Goal: Task Accomplishment & Management: Use online tool/utility

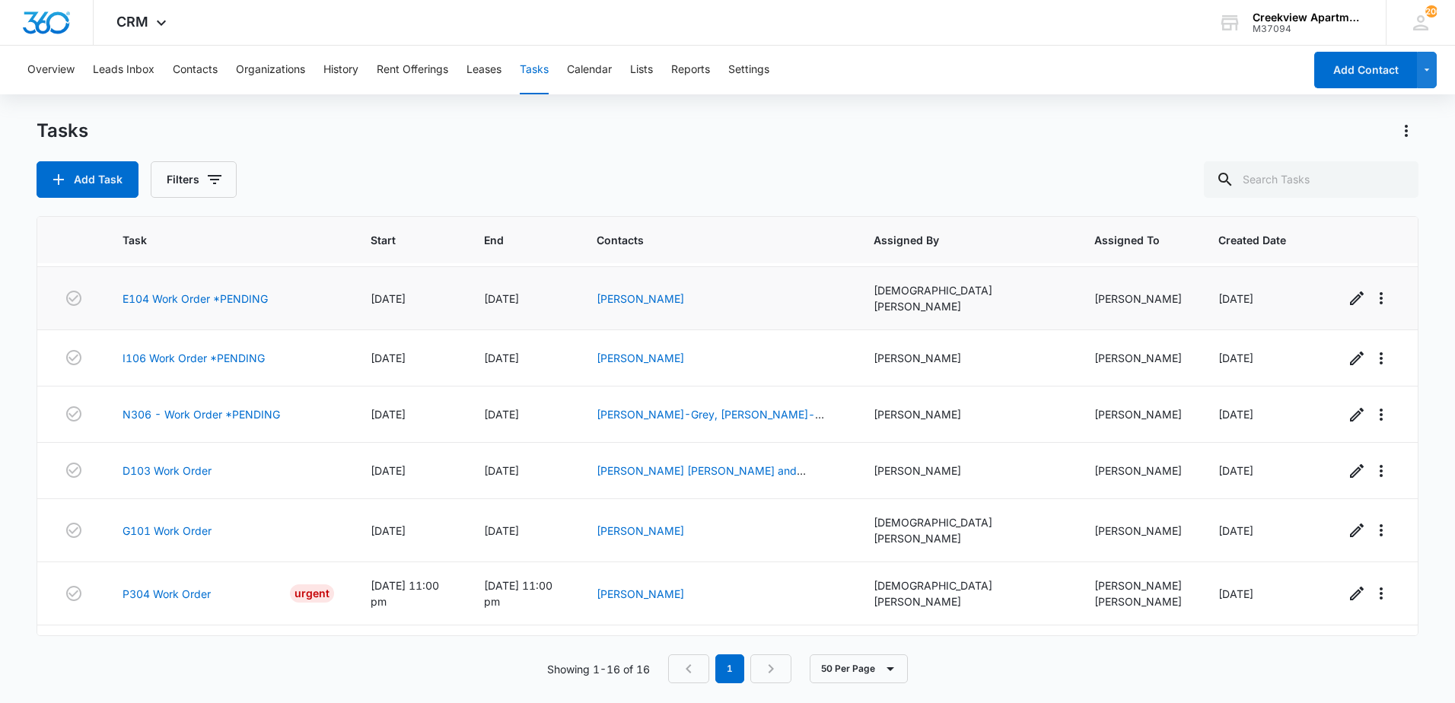
scroll to position [543, 0]
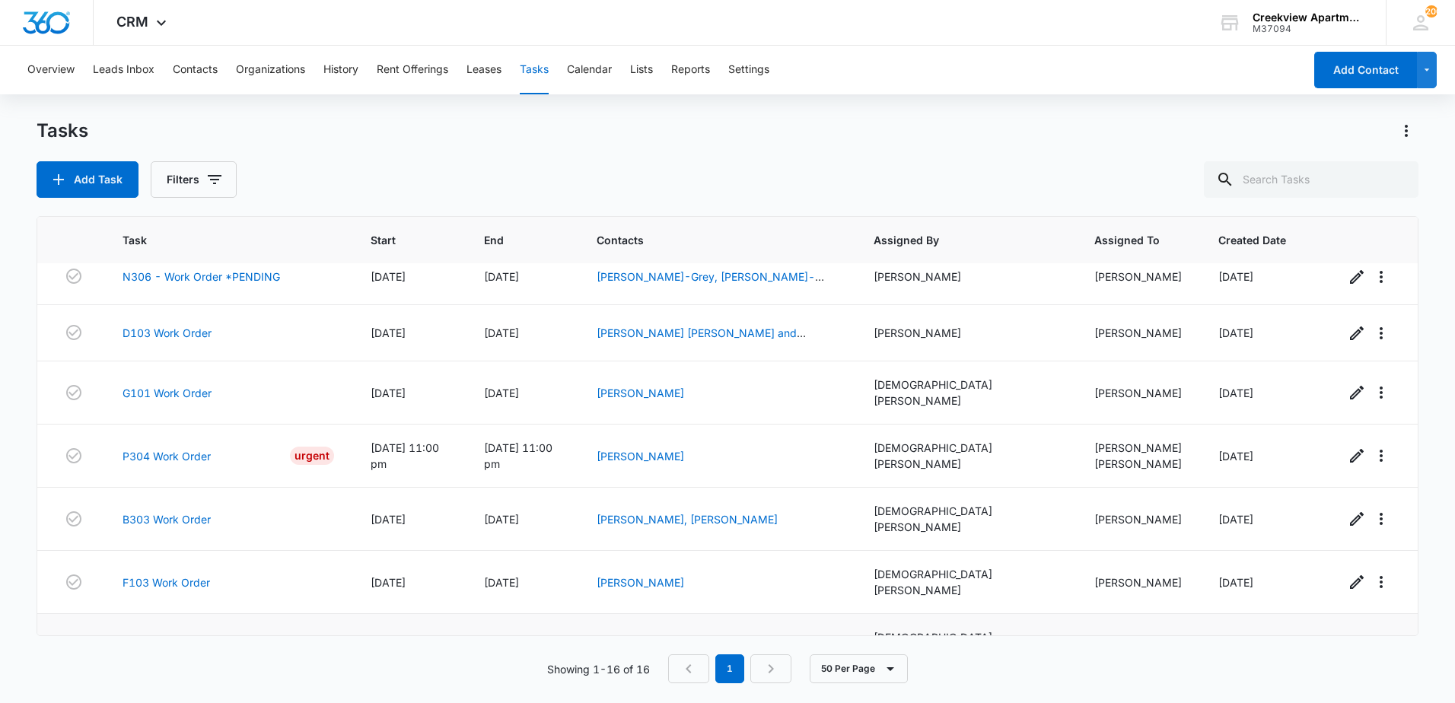
click at [164, 638] on link "D203 Work Order" at bounding box center [167, 646] width 89 height 16
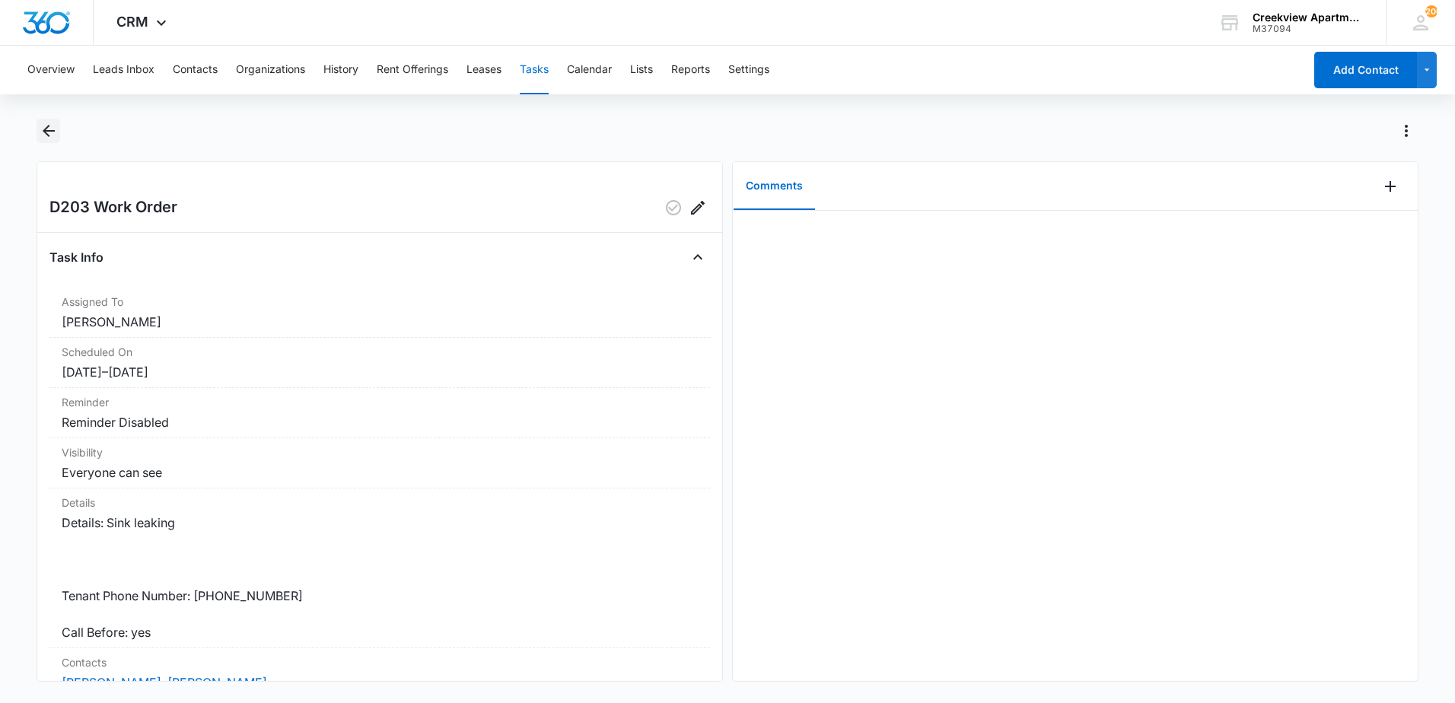
click at [40, 132] on icon "Back" at bounding box center [49, 131] width 18 height 18
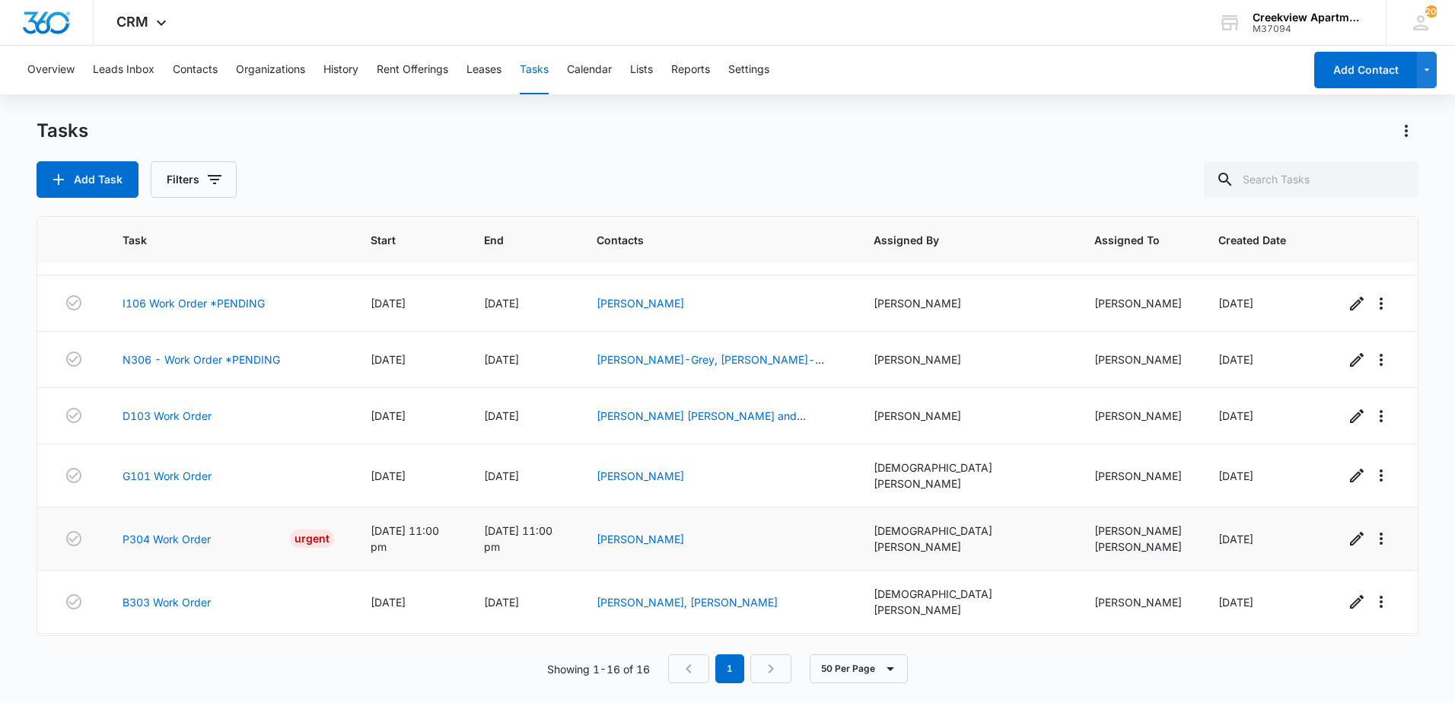
scroll to position [543, 0]
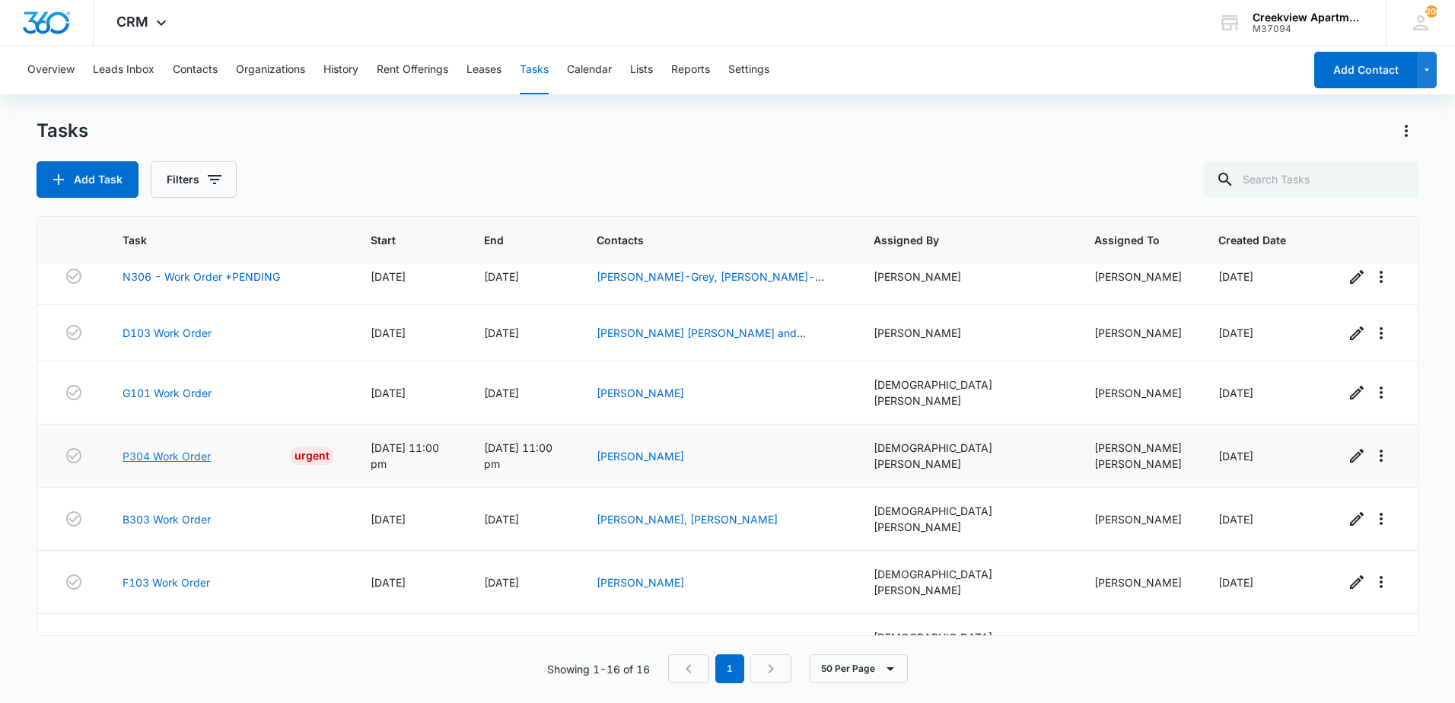
click at [161, 448] on link "P304 Work Order" at bounding box center [167, 456] width 88 height 16
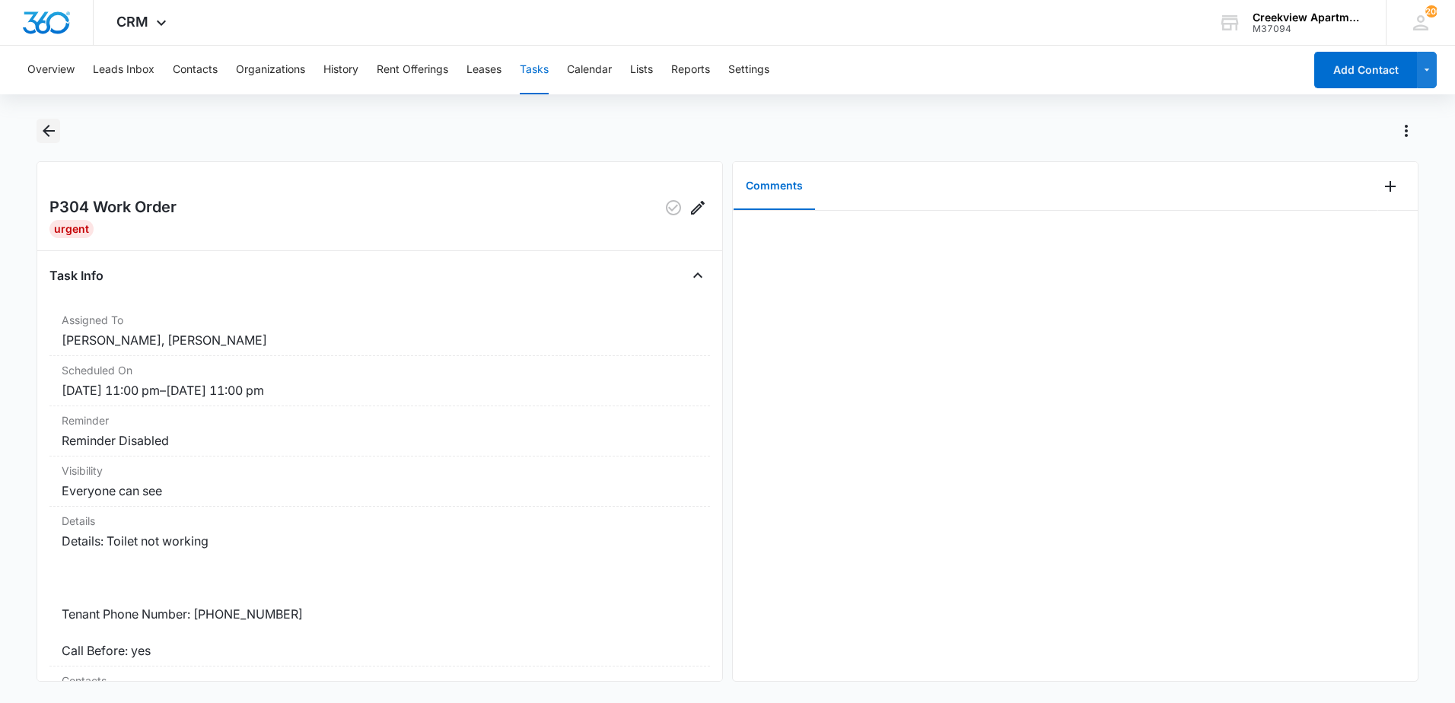
click at [59, 131] on button "Back" at bounding box center [49, 131] width 24 height 24
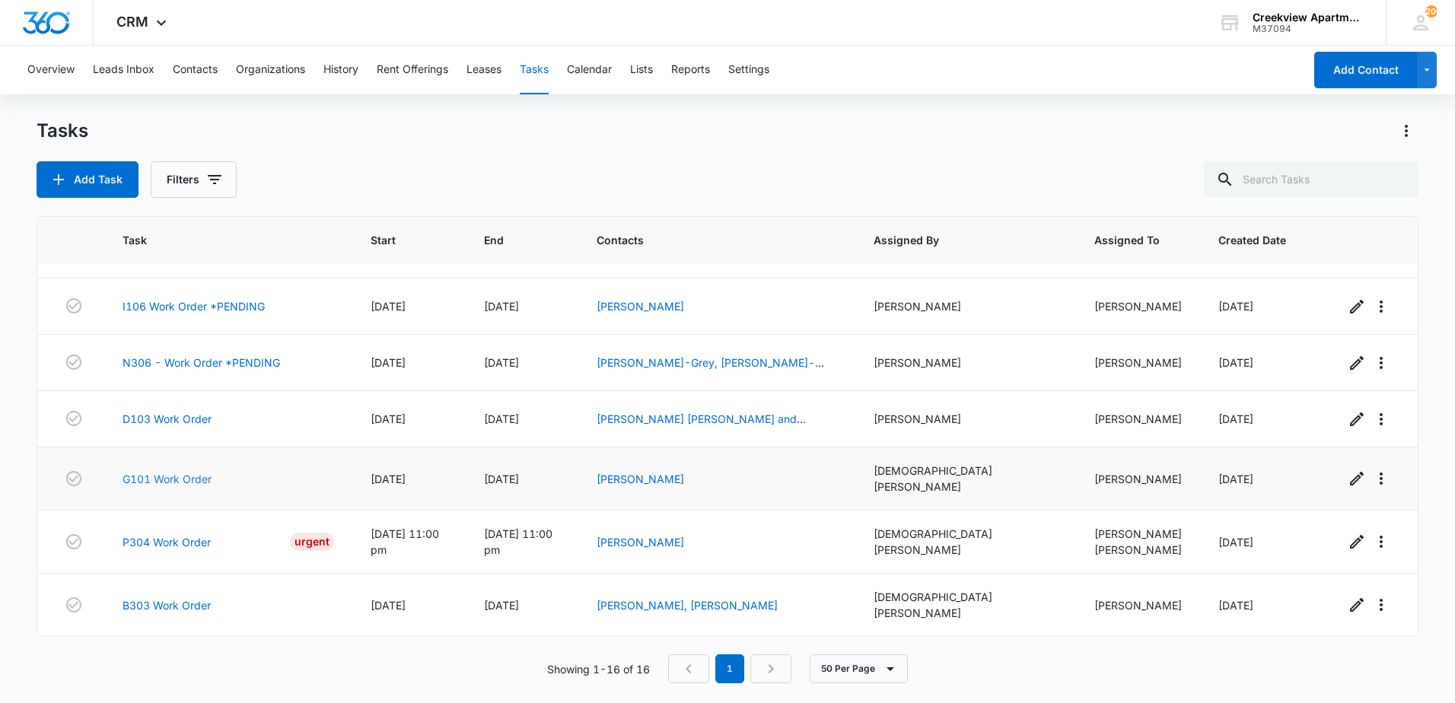
scroll to position [543, 0]
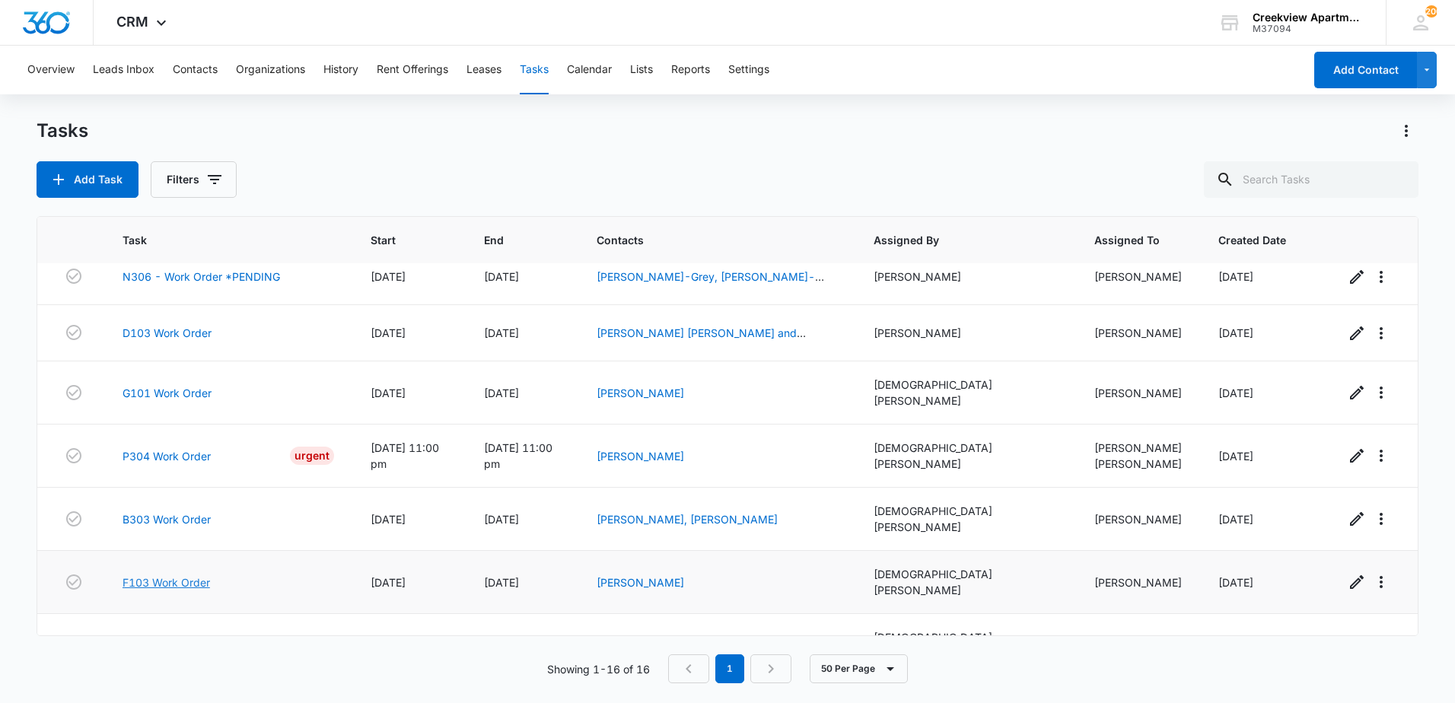
click at [182, 575] on link "F103 Work Order" at bounding box center [167, 583] width 88 height 16
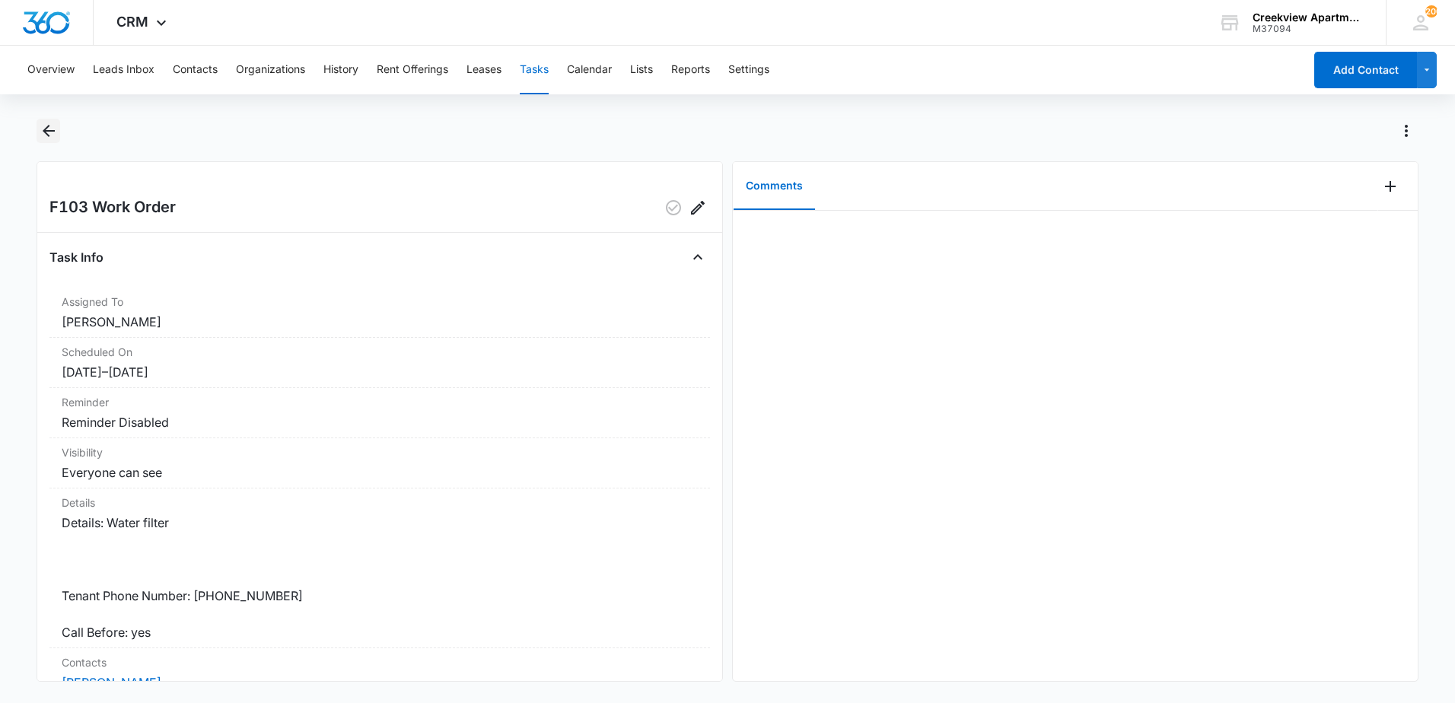
click at [47, 133] on icon "Back" at bounding box center [49, 131] width 18 height 18
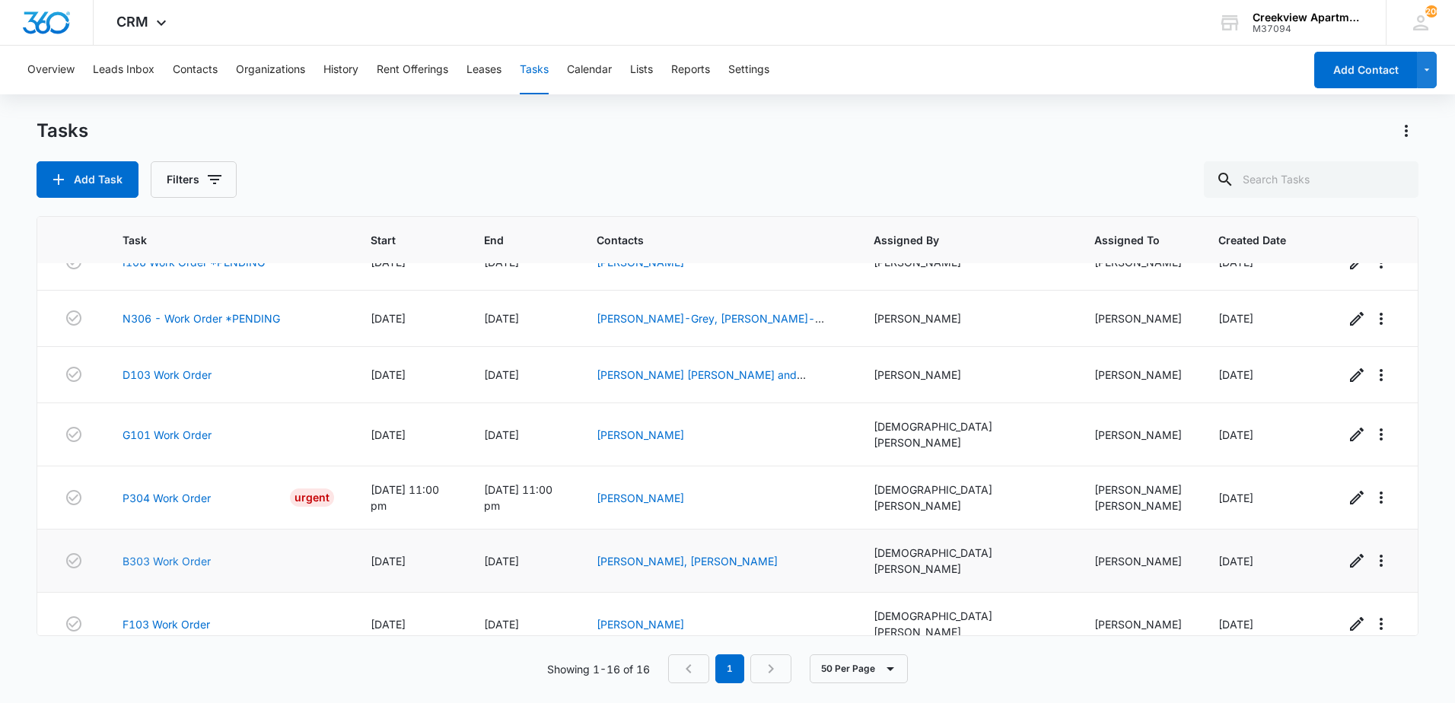
scroll to position [543, 0]
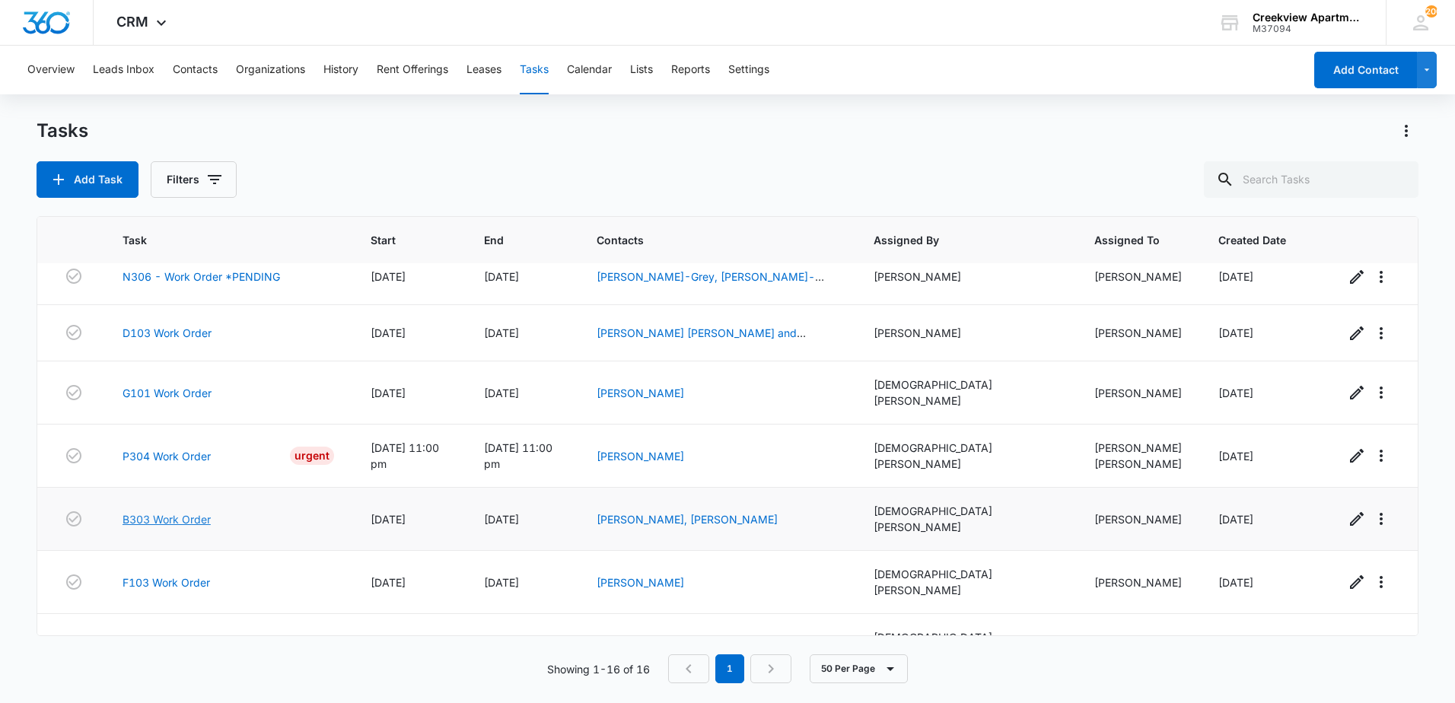
click at [181, 511] on link "B303 Work Order" at bounding box center [167, 519] width 88 height 16
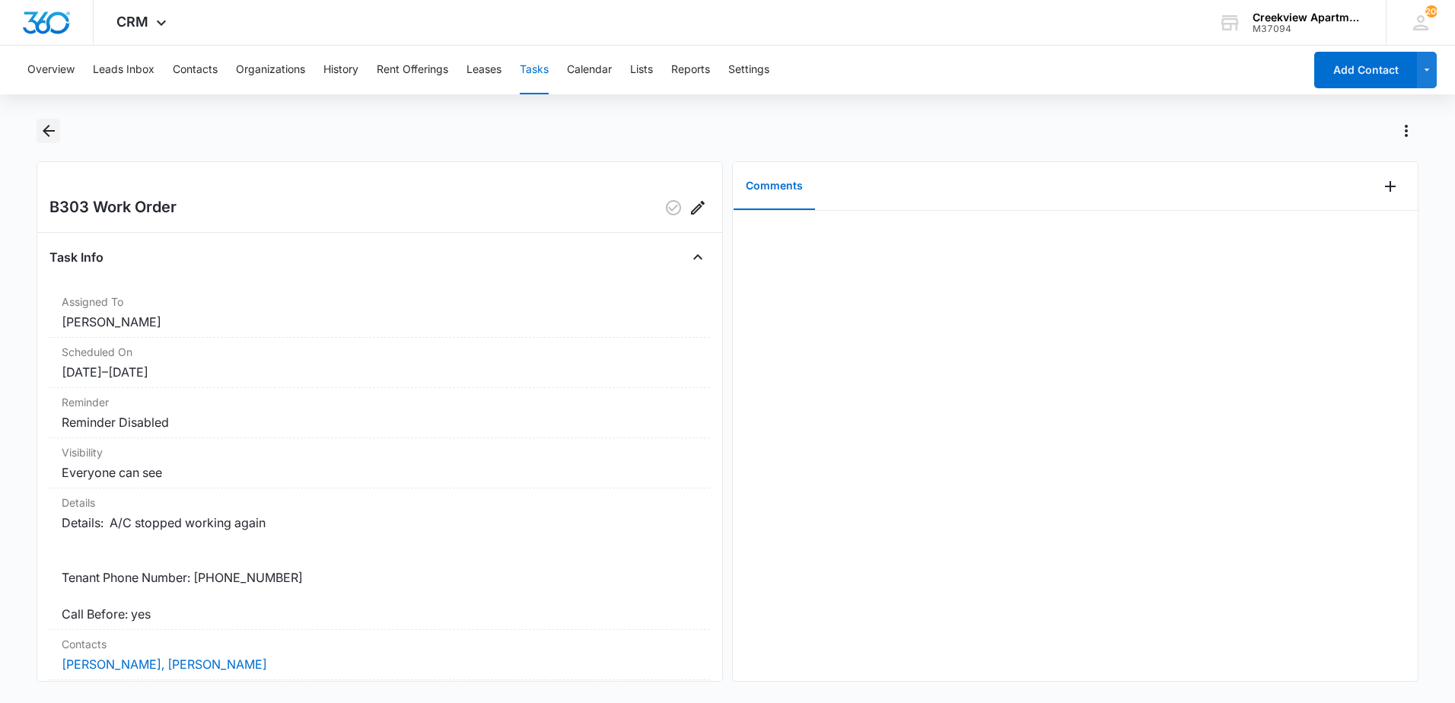
click at [44, 126] on icon "Back" at bounding box center [49, 131] width 18 height 18
